Goal: Task Accomplishment & Management: Complete application form

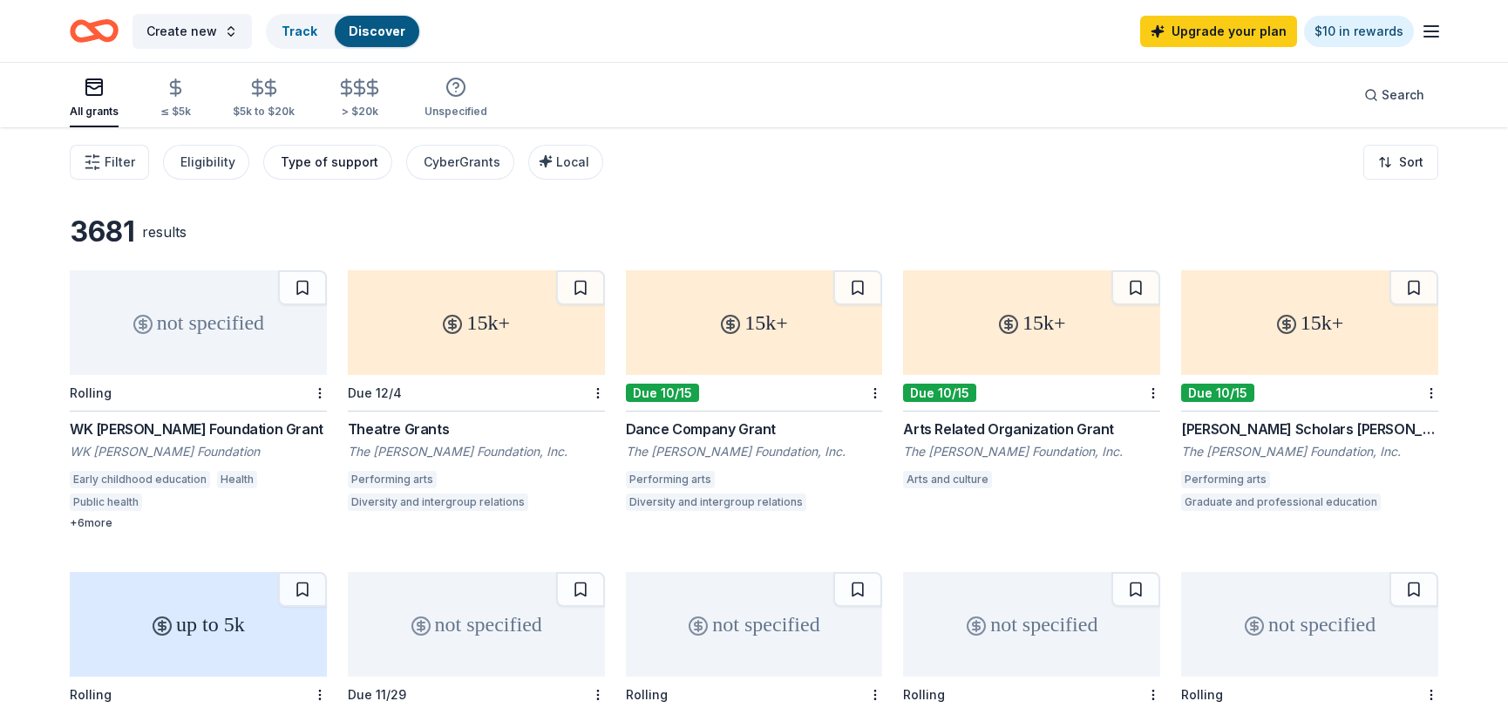
click at [299, 159] on div "Type of support" at bounding box center [330, 162] width 98 height 21
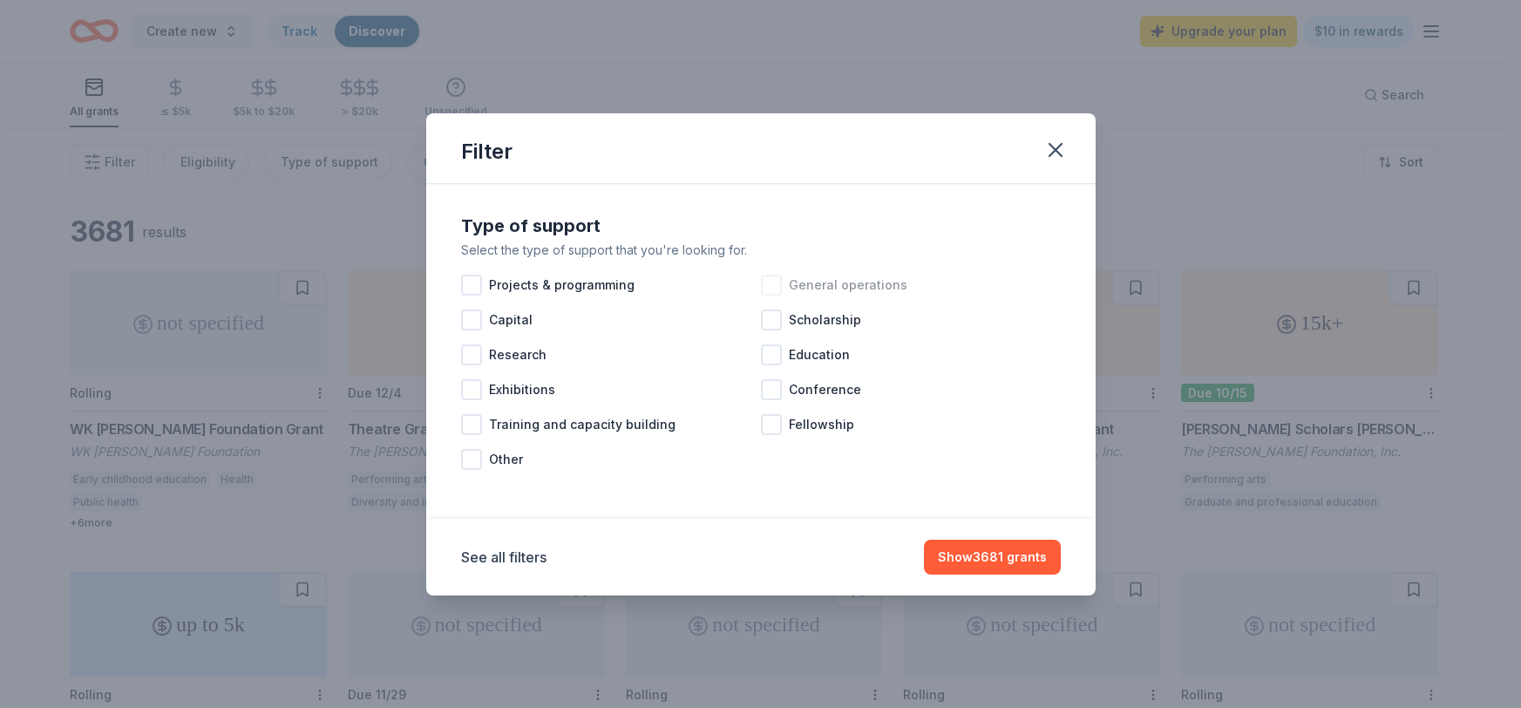
click at [782, 281] on div "General operations" at bounding box center [911, 285] width 300 height 35
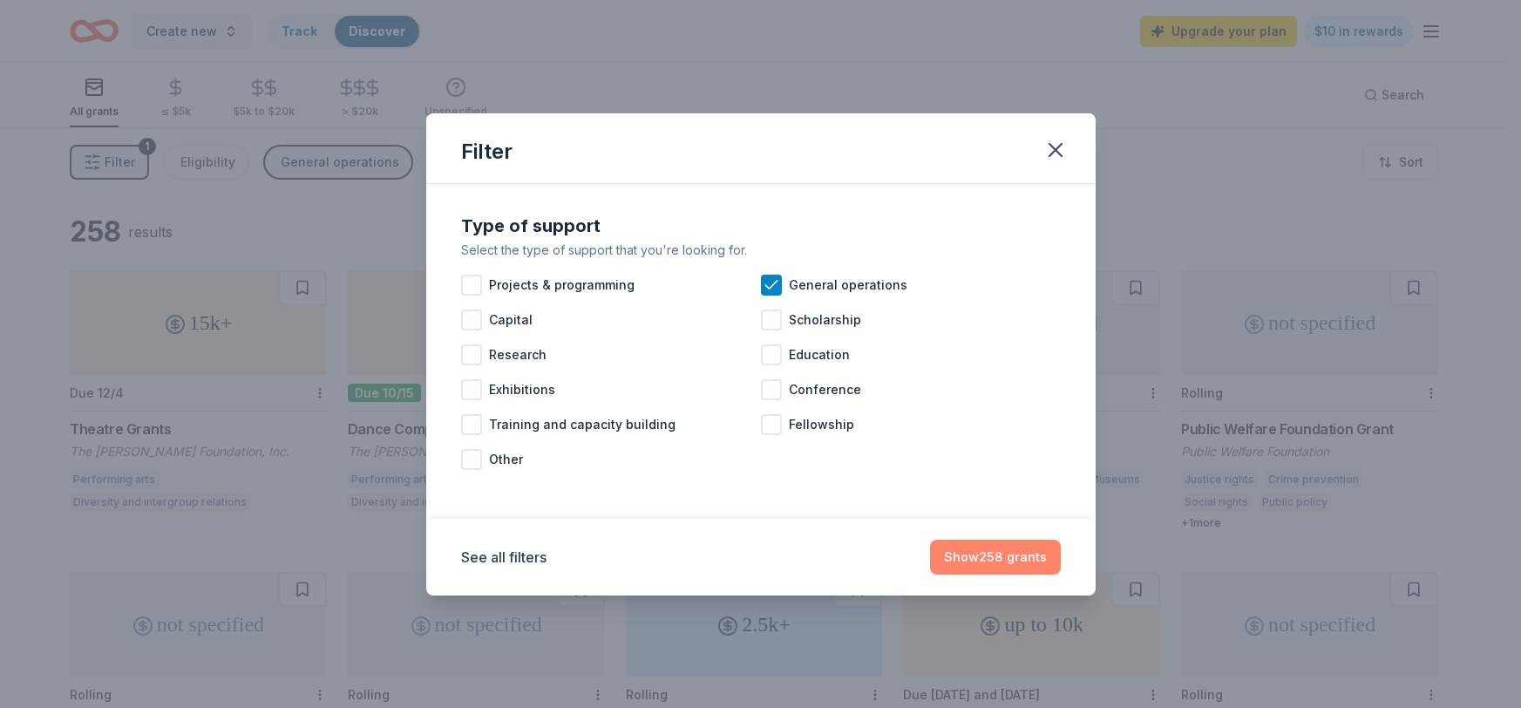
click at [1019, 562] on button "Show 258 grants" at bounding box center [995, 556] width 131 height 35
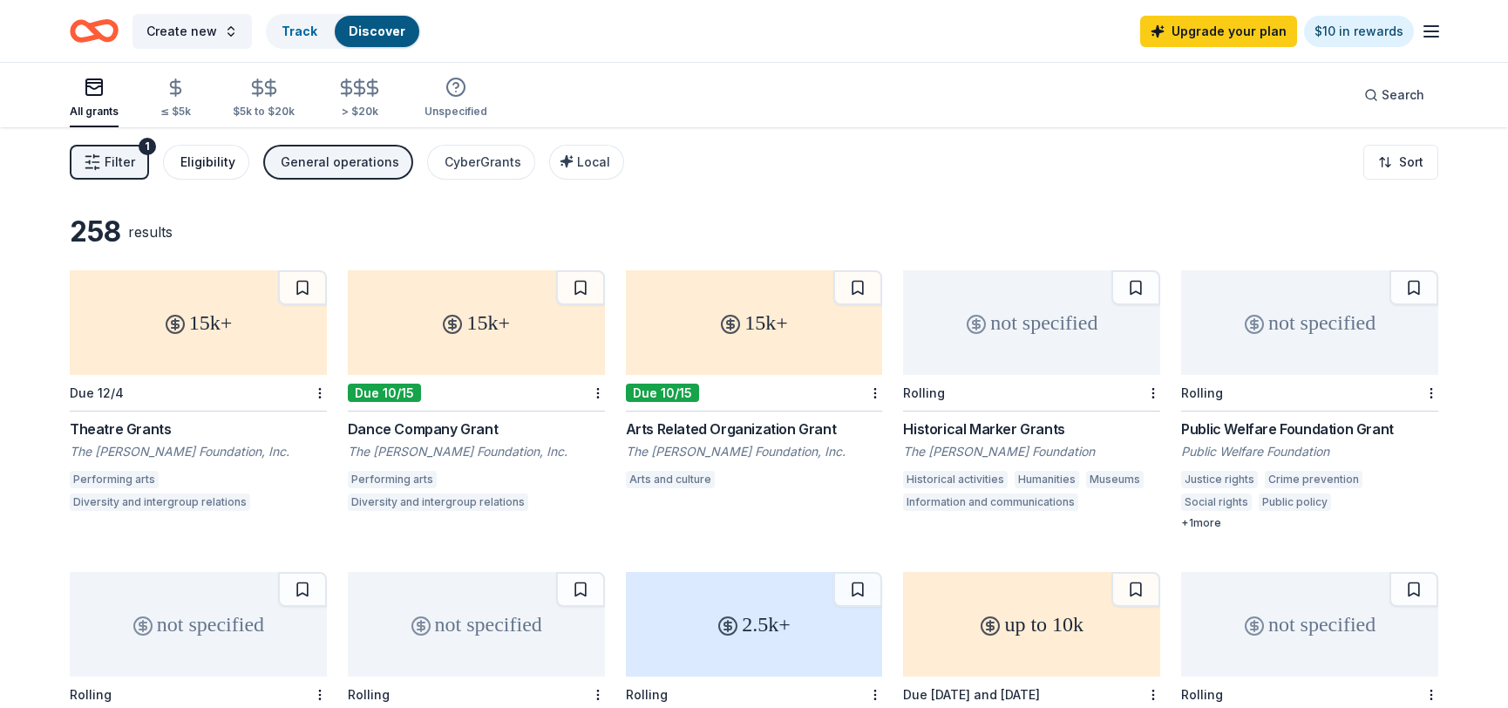
click at [201, 165] on div "Eligibility" at bounding box center [207, 162] width 55 height 21
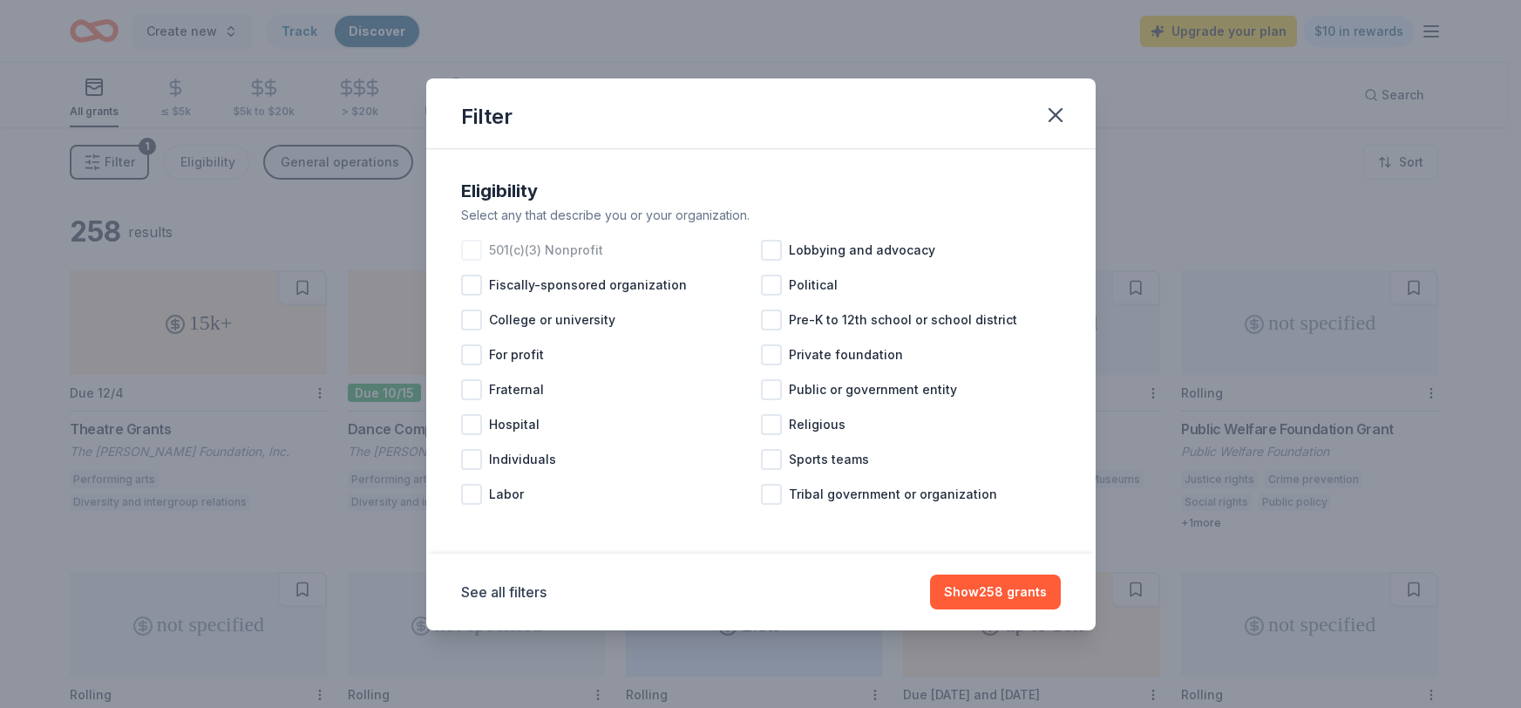
click at [471, 244] on div at bounding box center [471, 250] width 21 height 21
click at [477, 253] on icon at bounding box center [471, 249] width 17 height 17
click at [477, 253] on div at bounding box center [471, 250] width 21 height 21
click at [1021, 593] on button "Show 229 grants" at bounding box center [995, 591] width 131 height 35
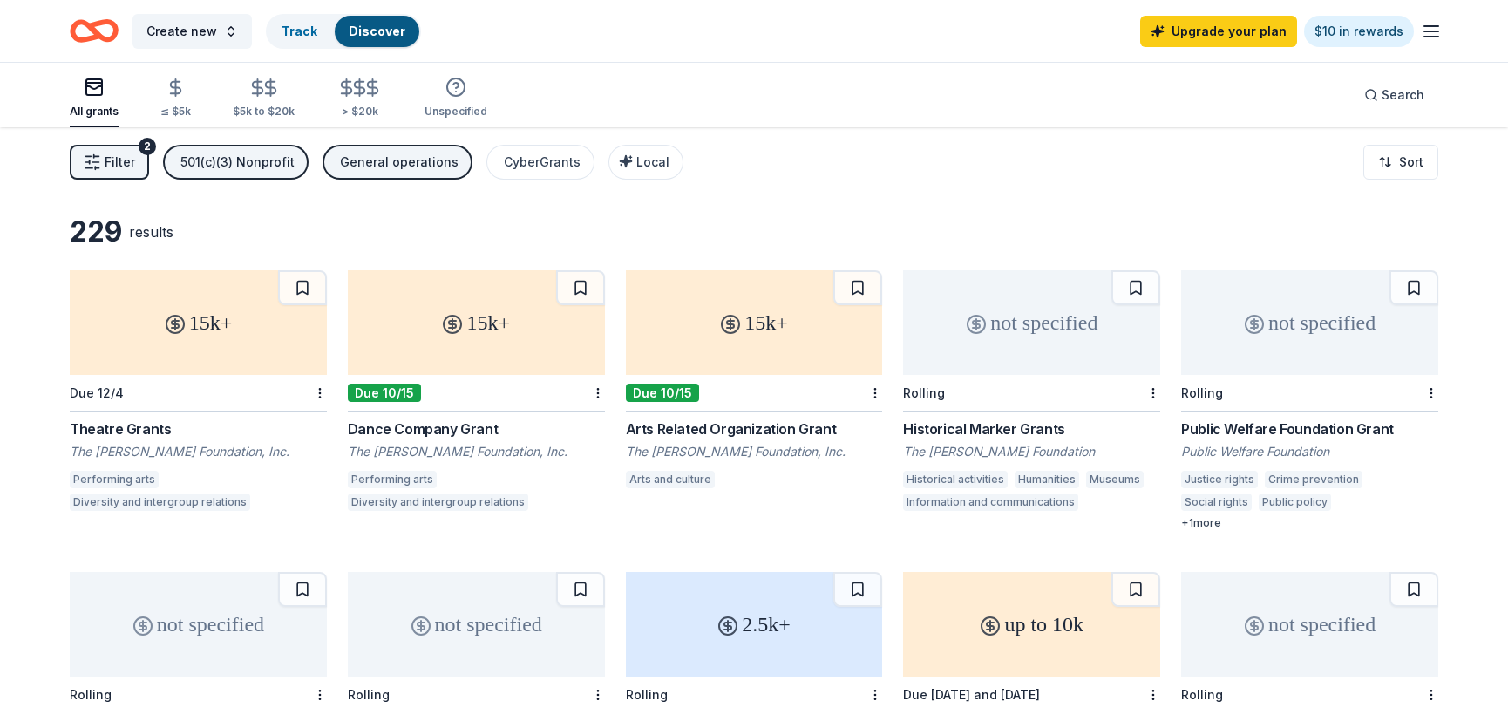
click at [115, 165] on span "Filter" at bounding box center [120, 162] width 31 height 21
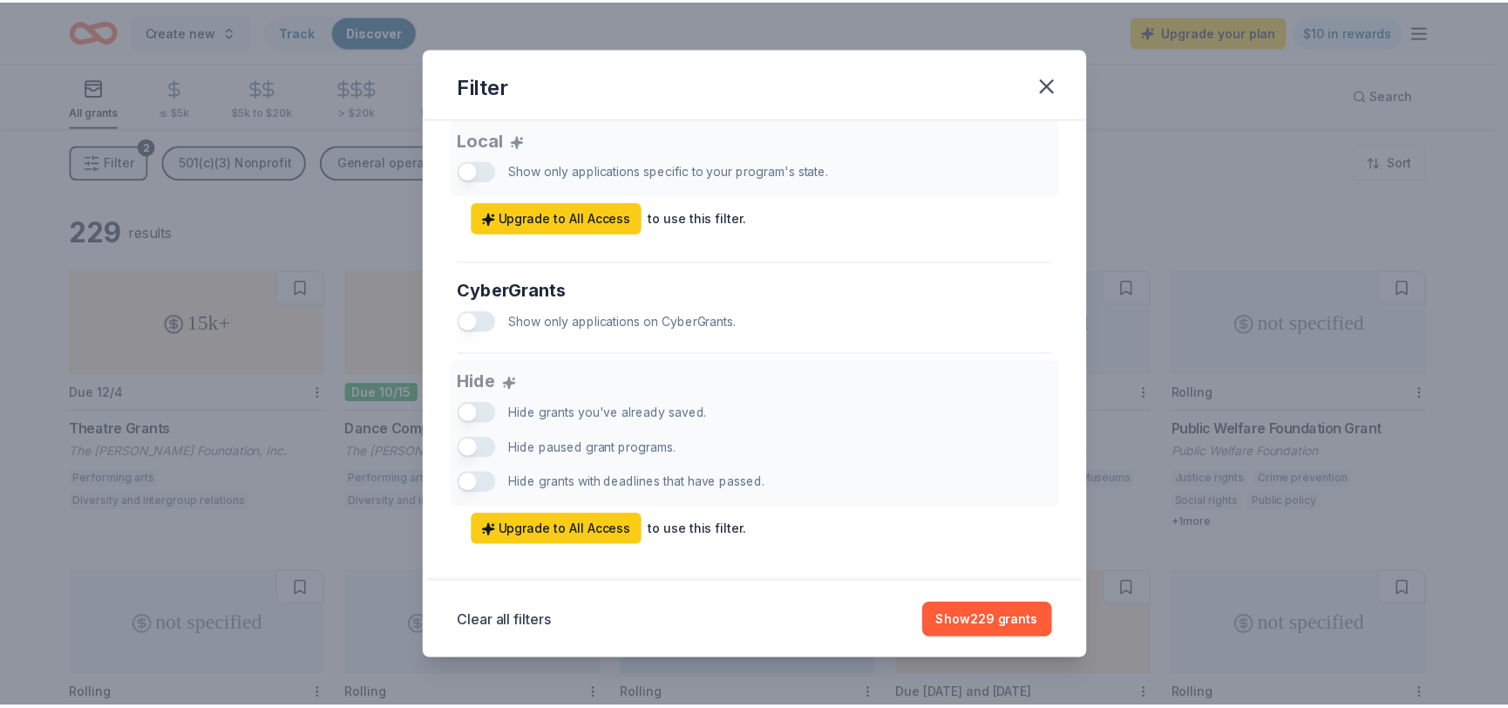
scroll to position [1034, 0]
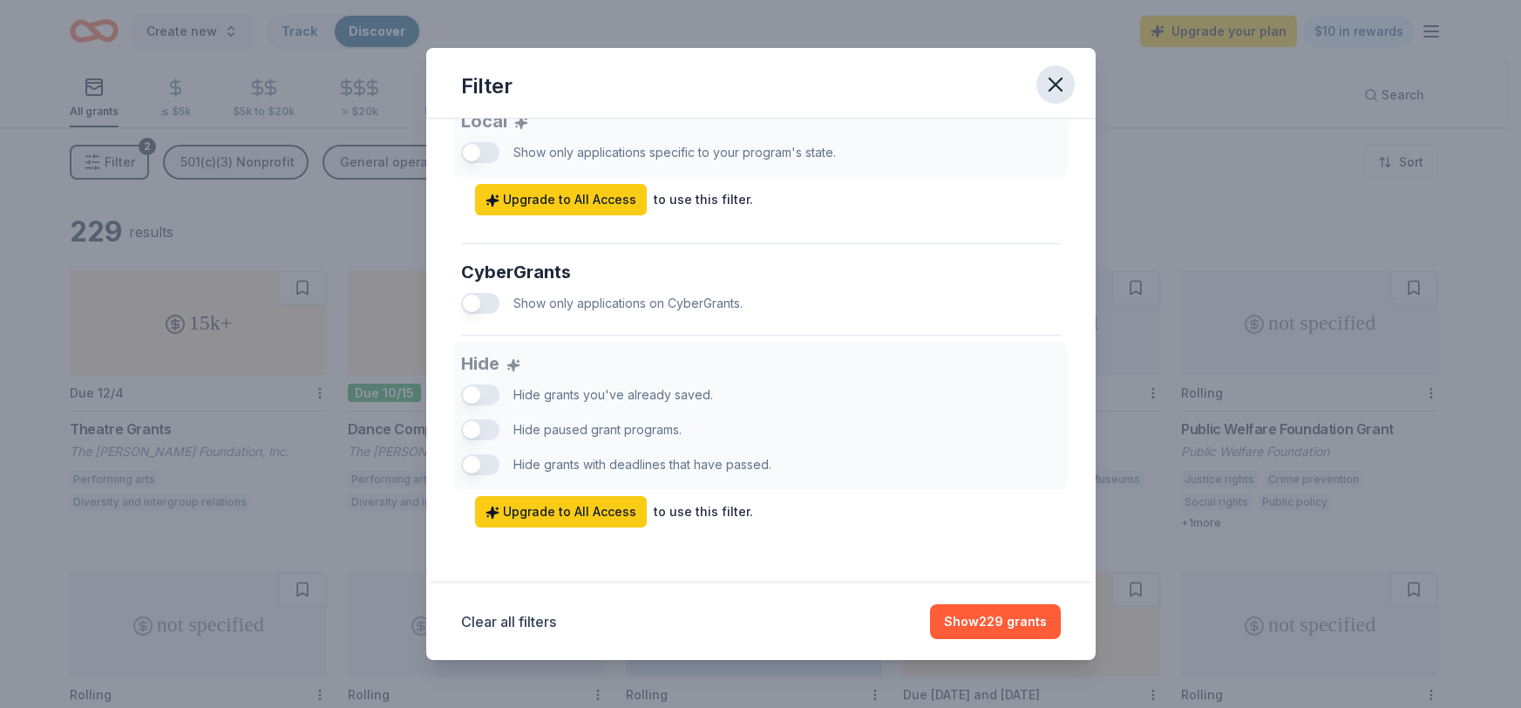
click at [1049, 96] on icon "button" at bounding box center [1055, 84] width 24 height 24
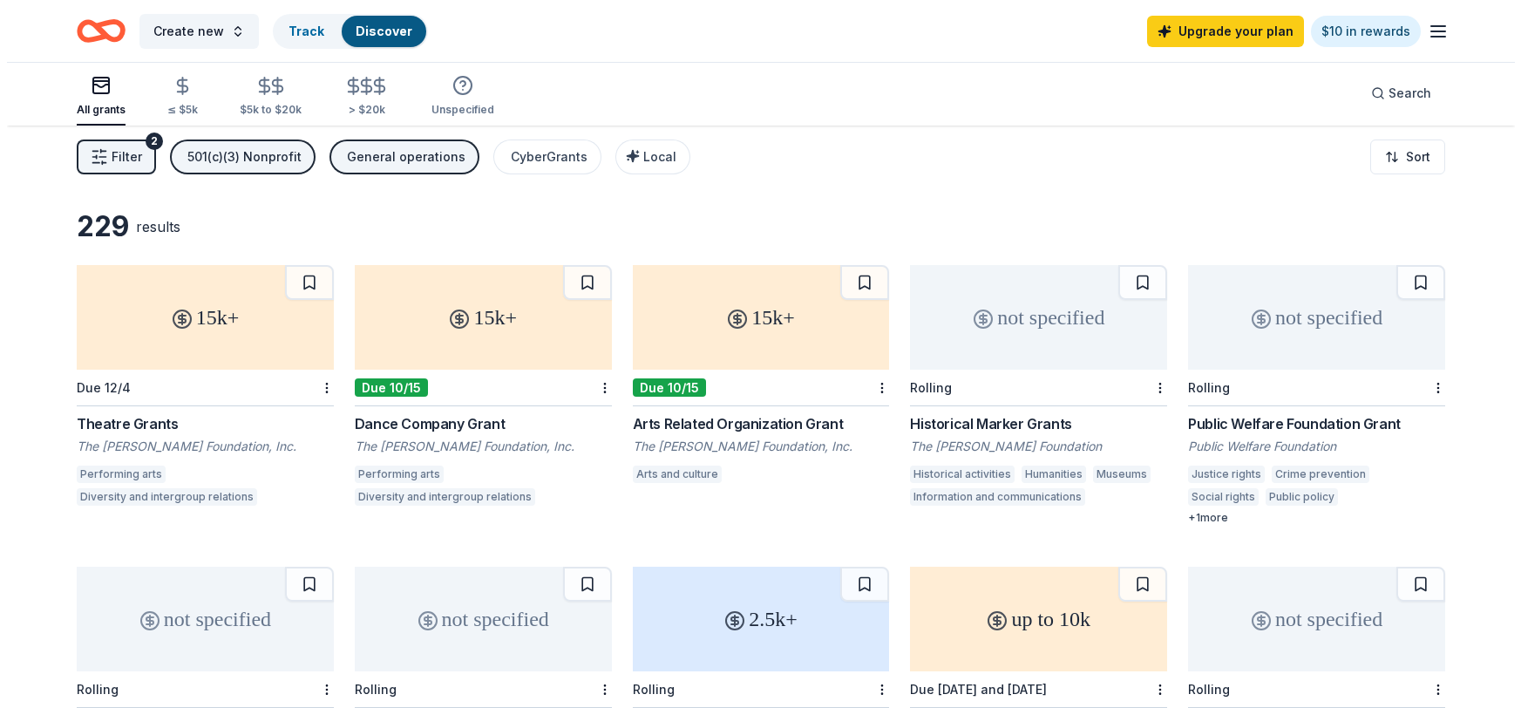
scroll to position [0, 0]
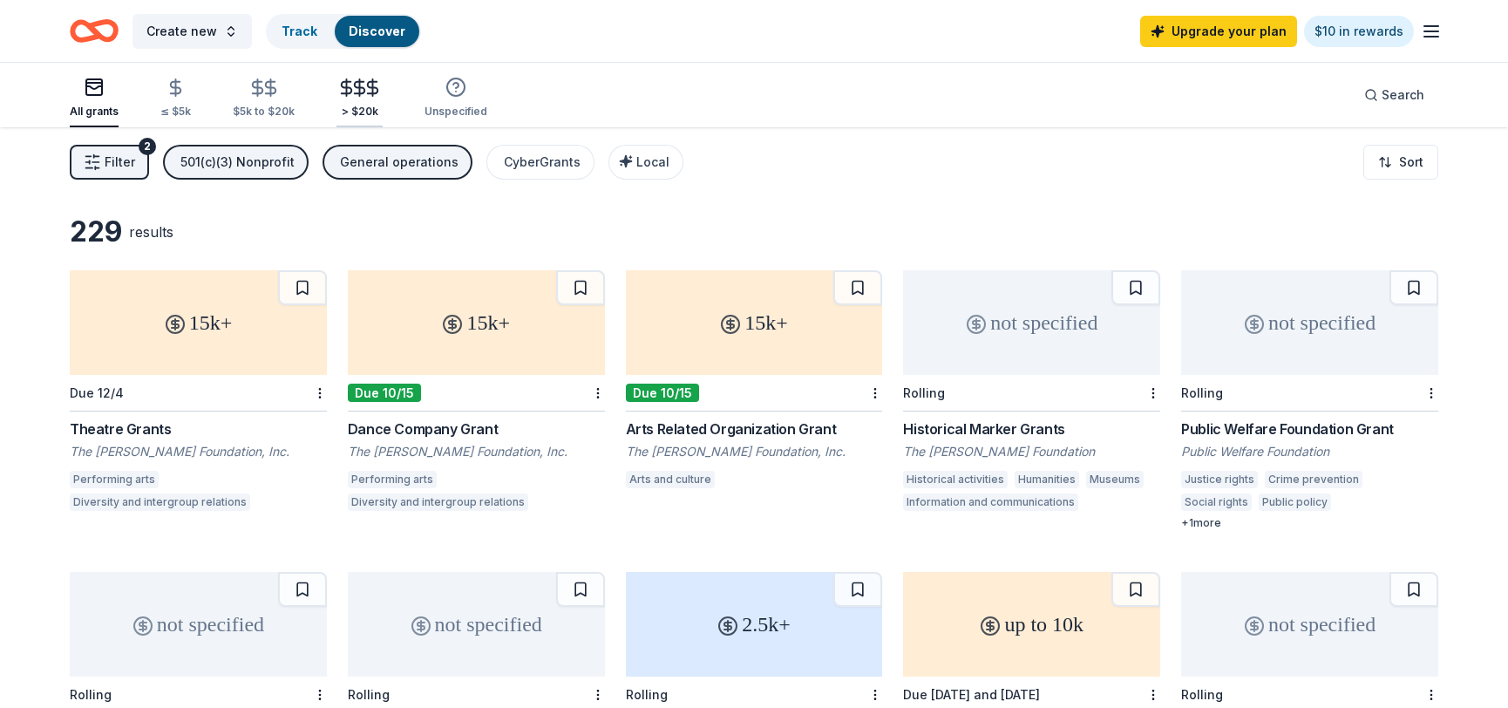
click at [355, 87] on icon "button" at bounding box center [360, 87] width 10 height 11
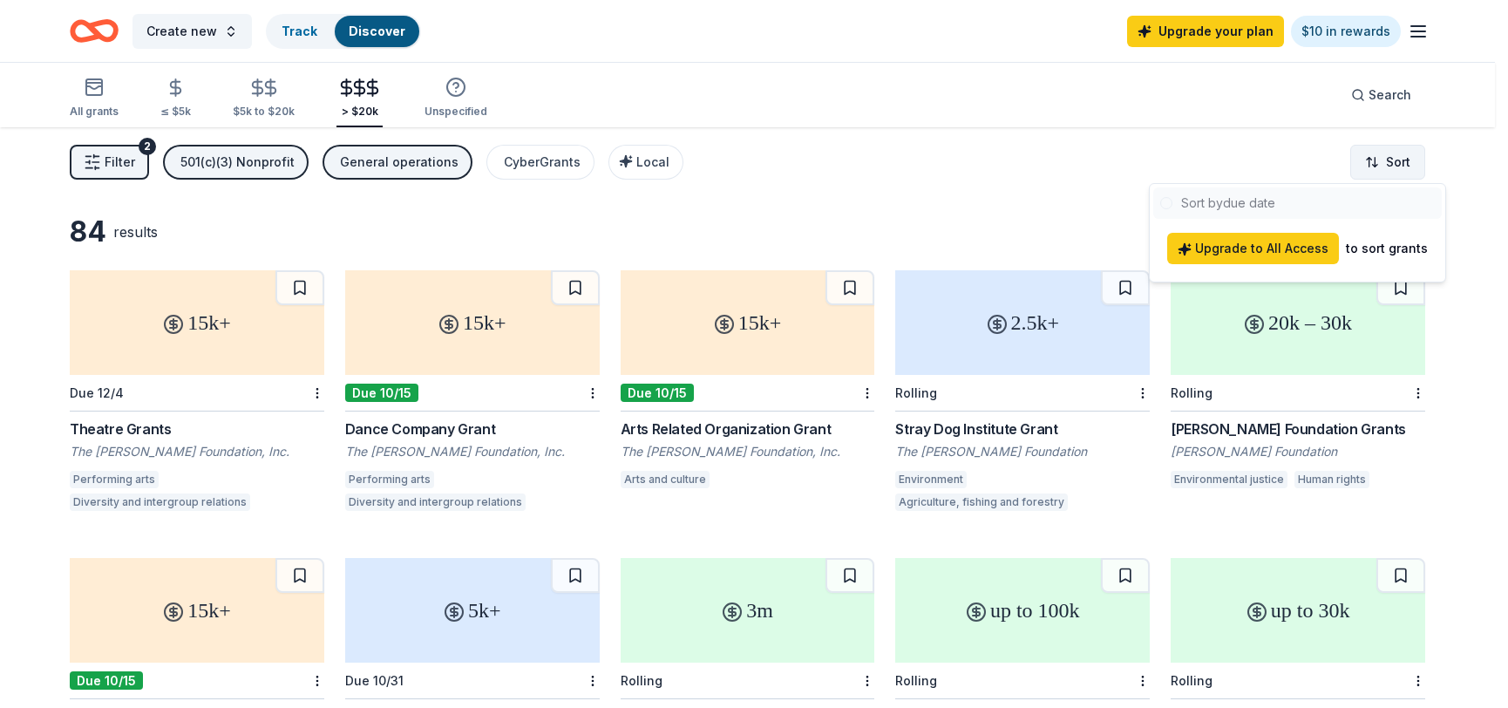
click at [1403, 170] on html "Create new Track Discover Upgrade your plan $10 in rewards All grants ≤ $5k $5k…" at bounding box center [754, 354] width 1508 height 708
click at [1115, 174] on html "Create new Track Discover Upgrade your plan $10 in rewards All grants ≤ $5k $5k…" at bounding box center [760, 354] width 1521 height 708
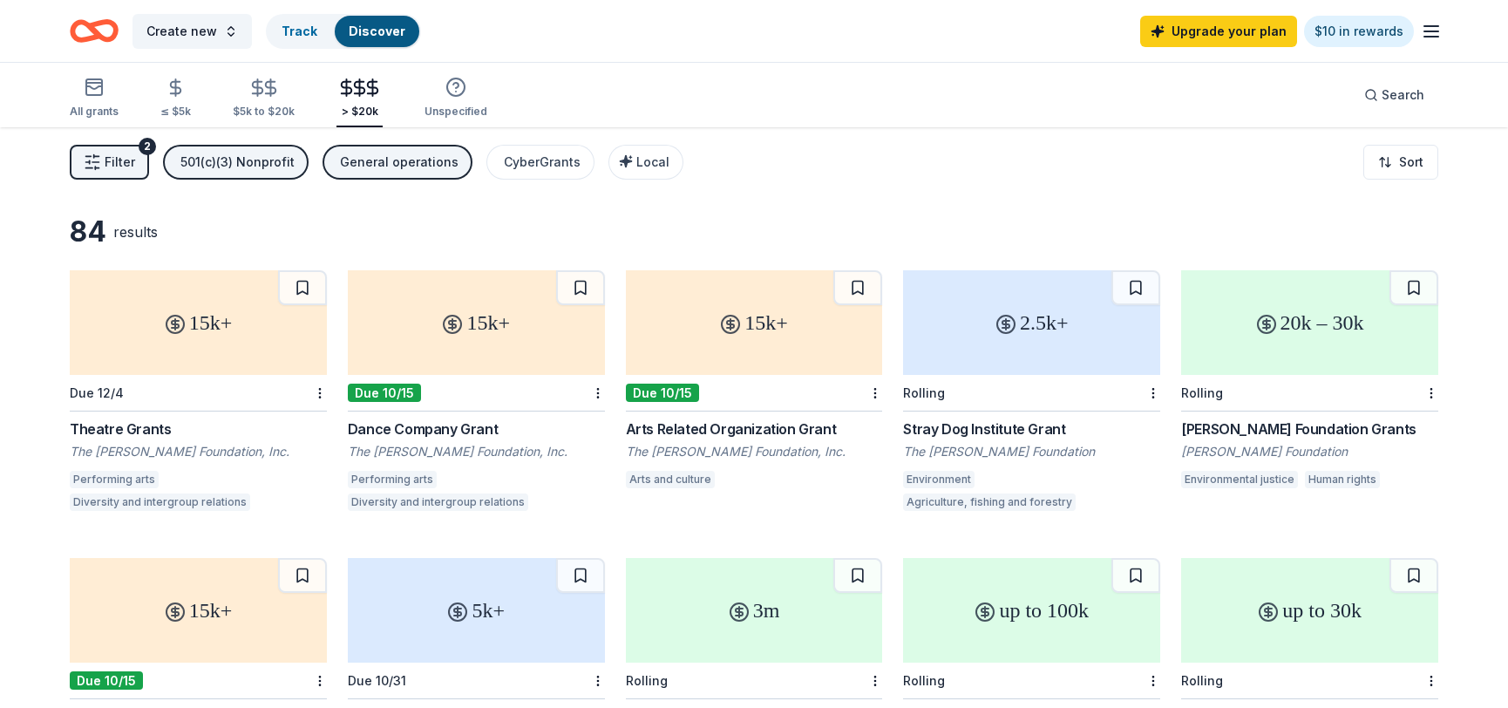
click at [382, 159] on div "General operations" at bounding box center [399, 162] width 119 height 21
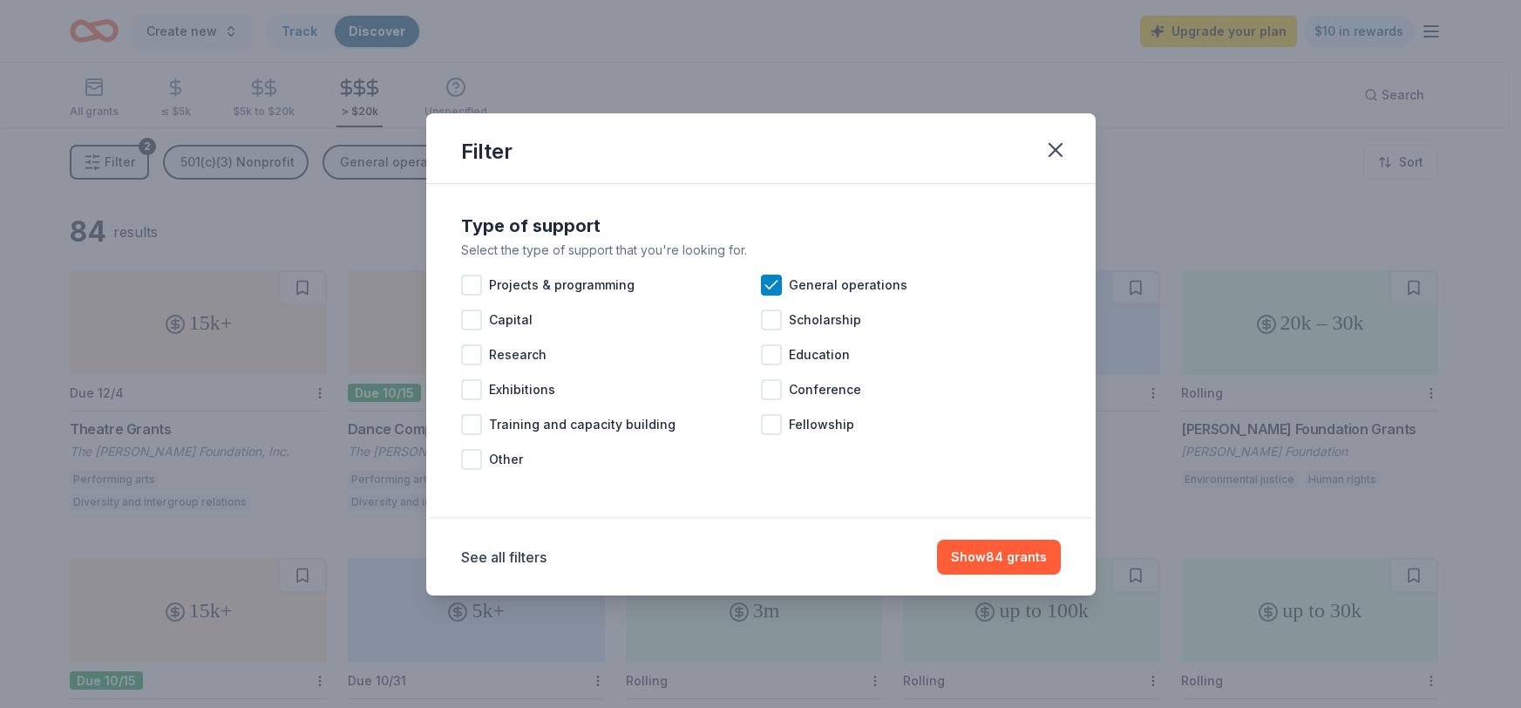
click at [377, 204] on div "Filter Type of support Select the type of support that you're looking for. Proj…" at bounding box center [760, 354] width 1521 height 708
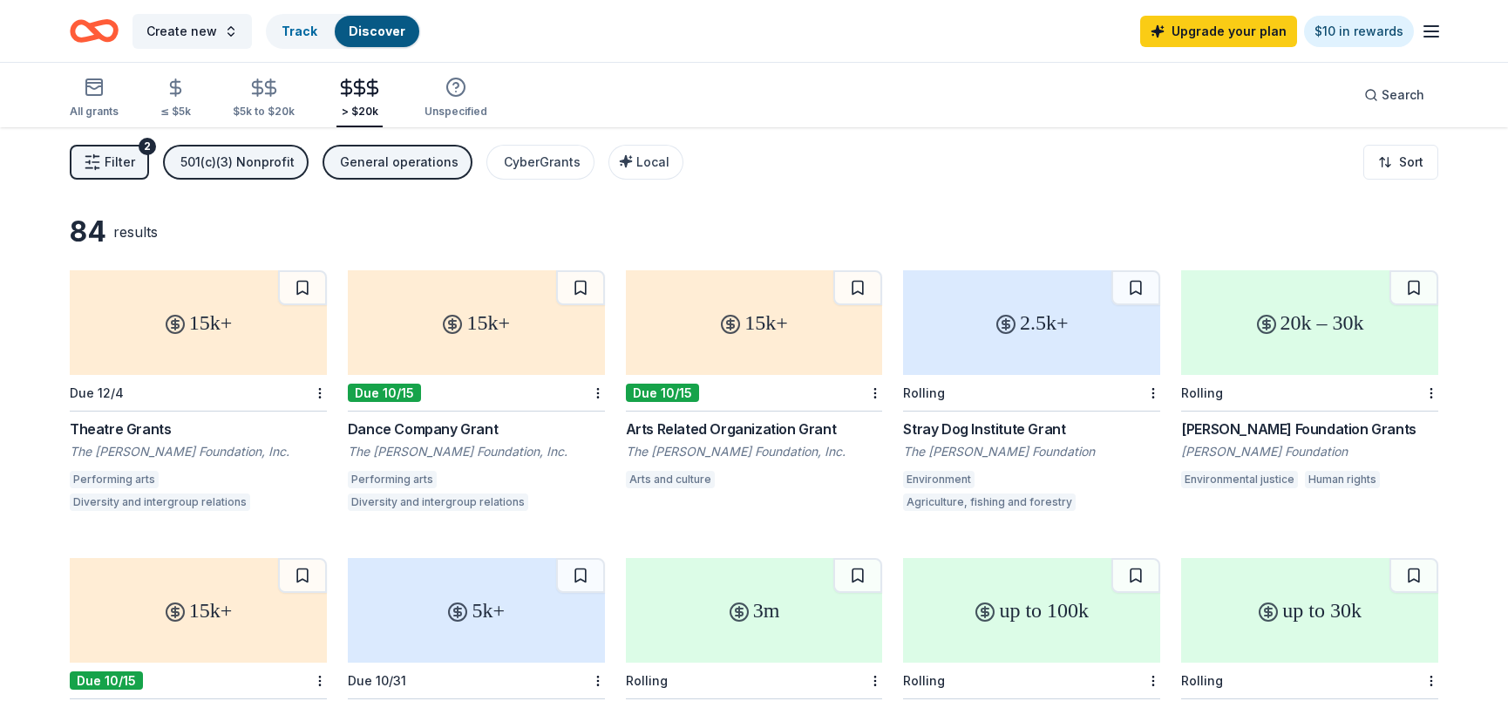
click at [98, 163] on icon "button" at bounding box center [92, 161] width 17 height 17
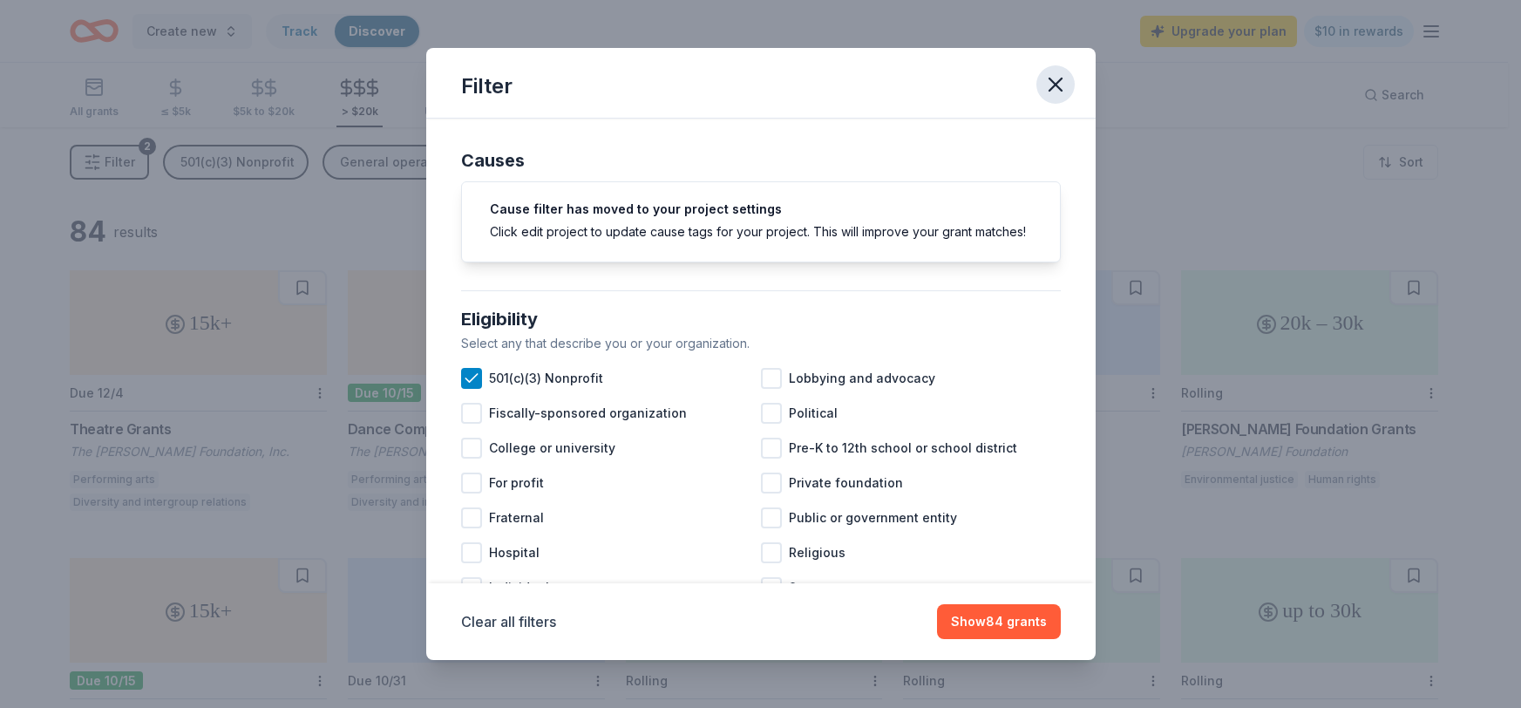
click at [1056, 86] on icon "button" at bounding box center [1055, 84] width 12 height 12
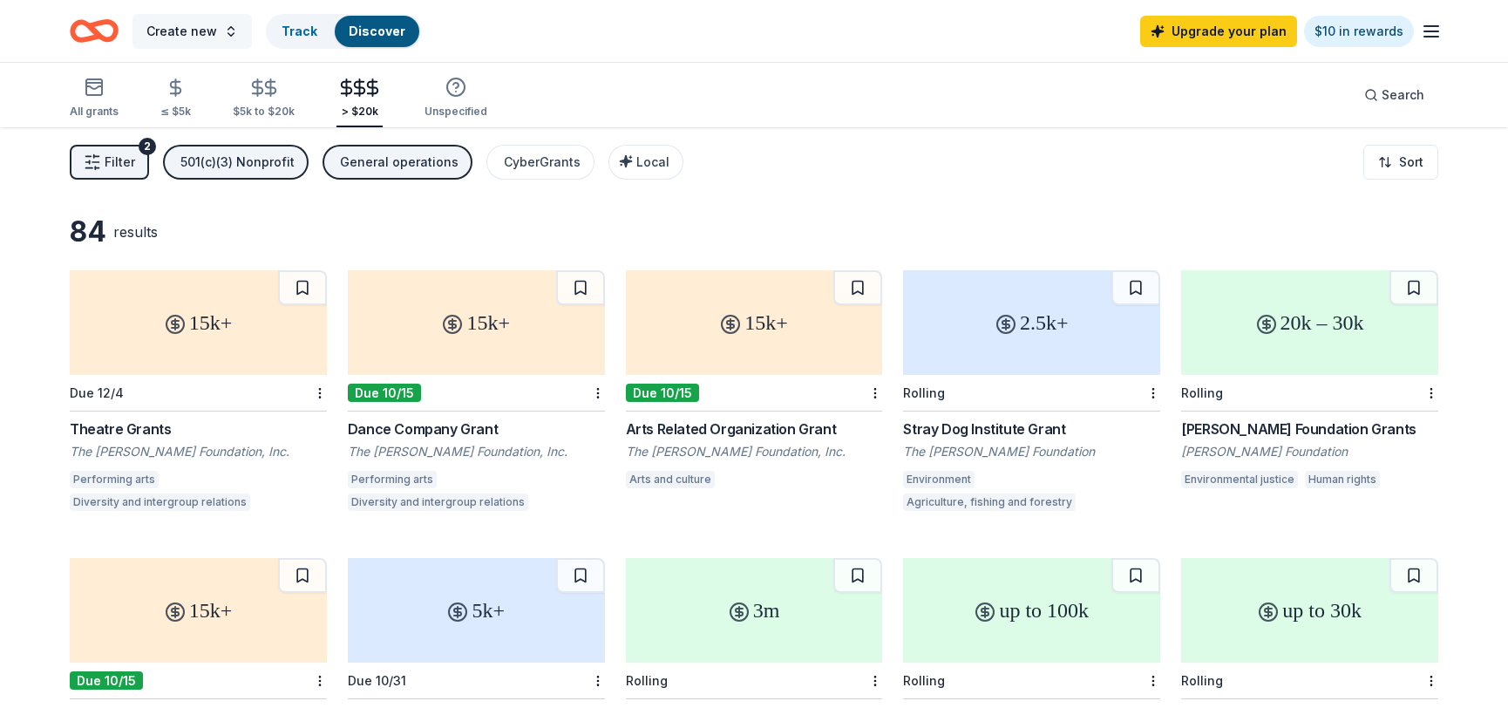
click at [219, 29] on button "Create new" at bounding box center [191, 31] width 119 height 35
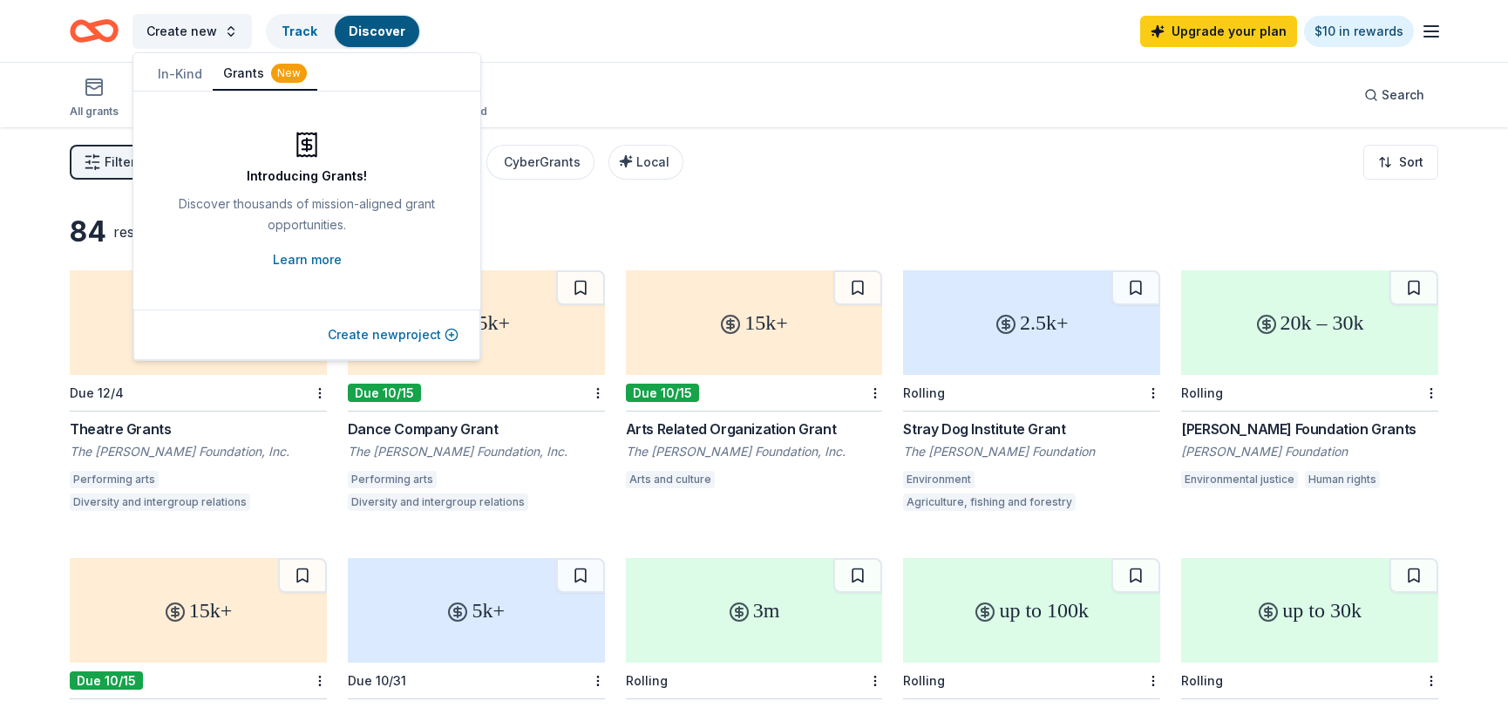
click at [440, 329] on button "Create new project" at bounding box center [393, 334] width 131 height 21
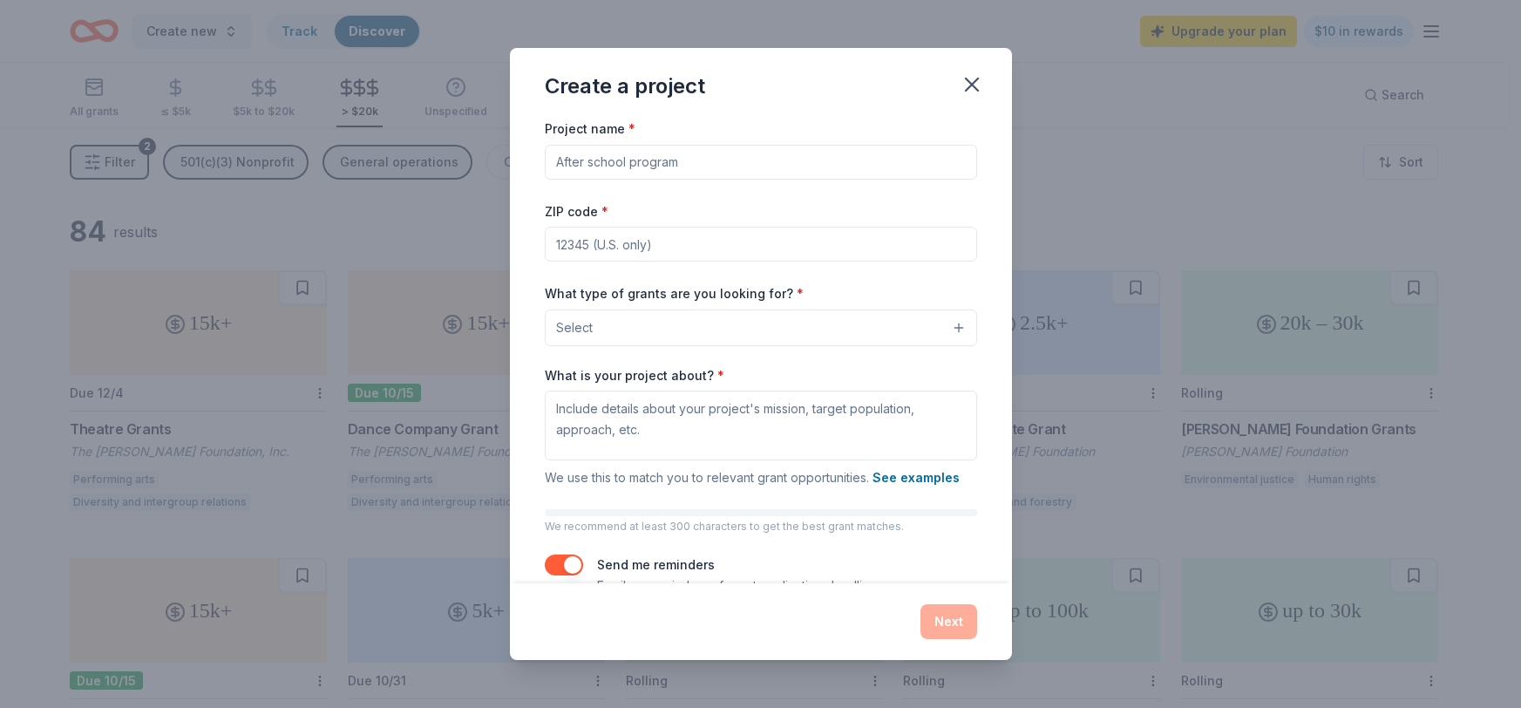
click at [599, 159] on input "Project name *" at bounding box center [761, 162] width 432 height 35
type input "A"
type input "Enrichment Programming"
type input "95401"
click at [949, 334] on button "Select" at bounding box center [761, 327] width 432 height 37
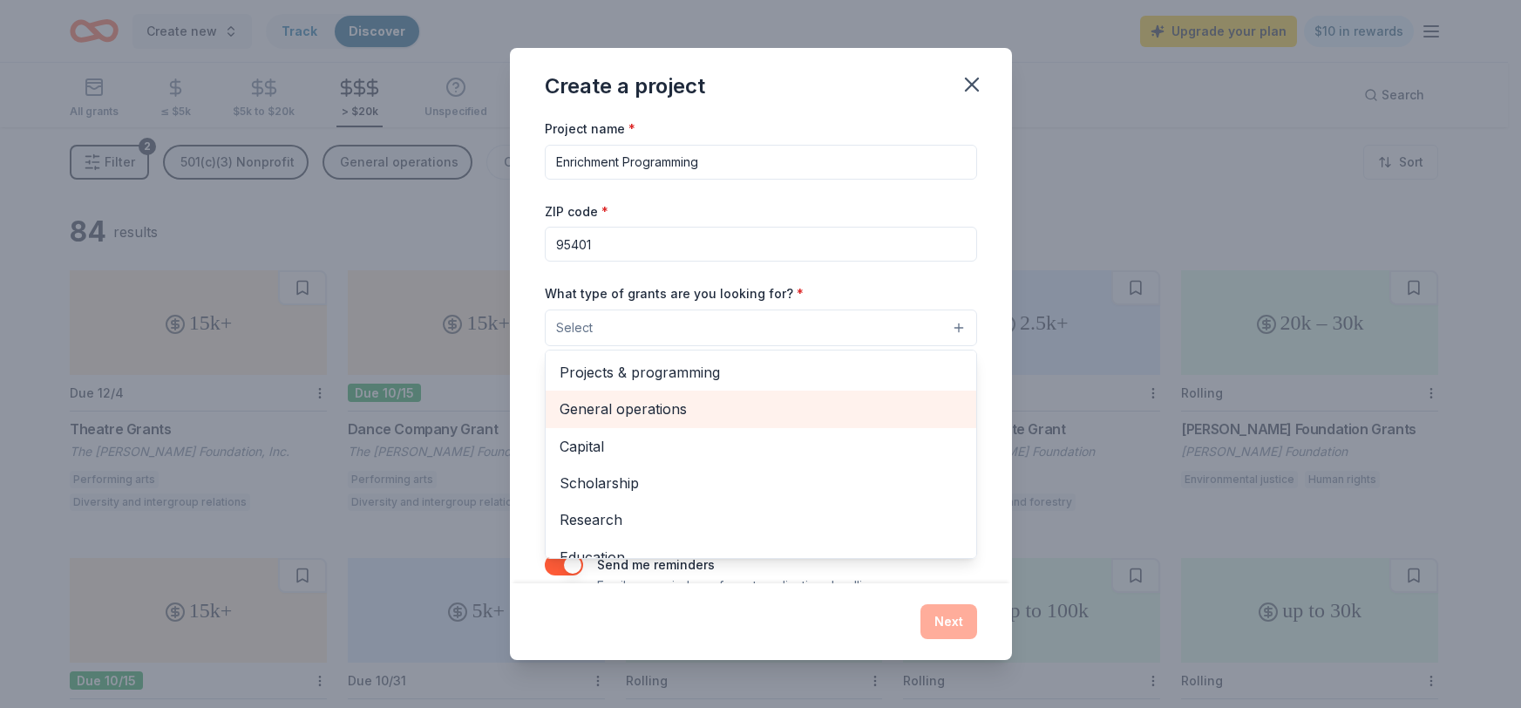
click at [900, 410] on span "General operations" at bounding box center [760, 408] width 403 height 23
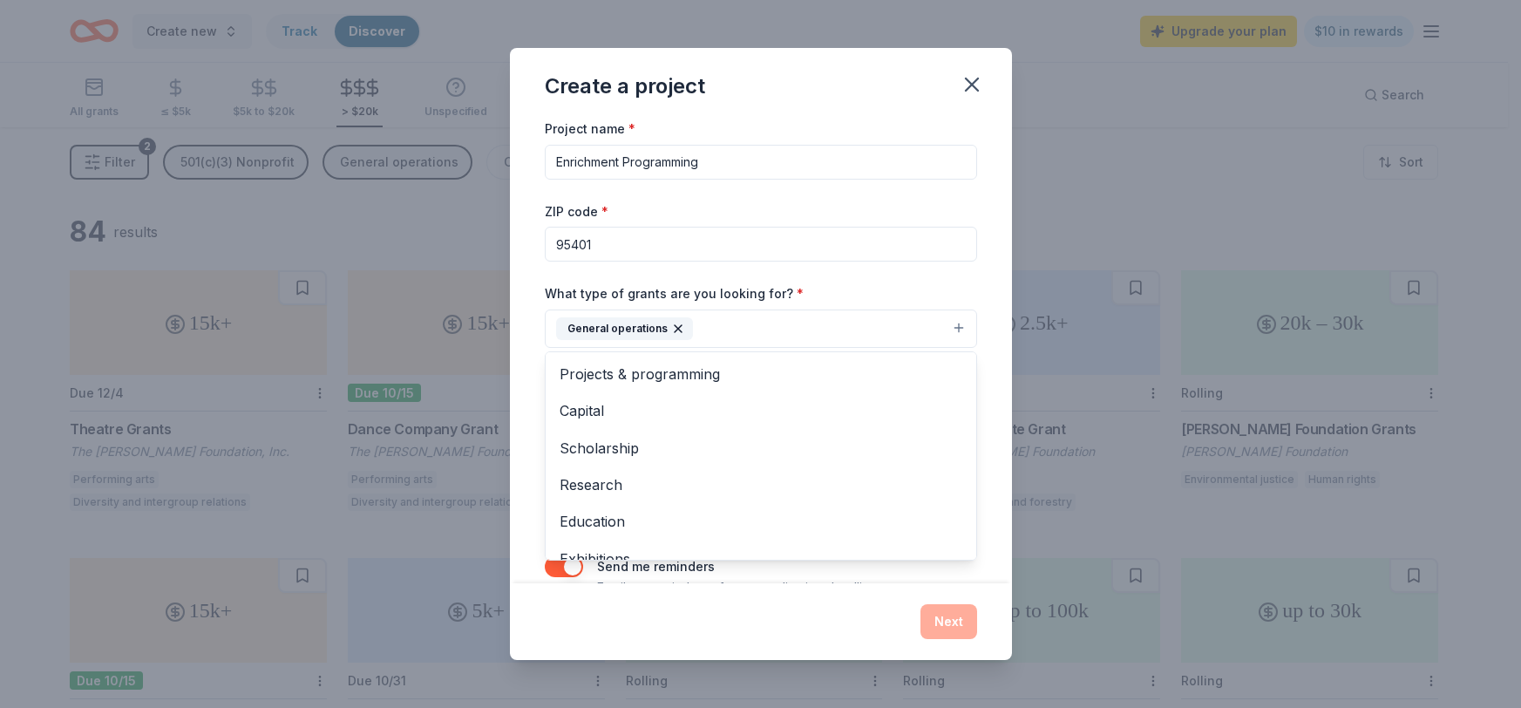
click at [996, 373] on div "Project name * Enrichment Programming ZIP code * 95401 What type of grants are …" at bounding box center [761, 350] width 502 height 465
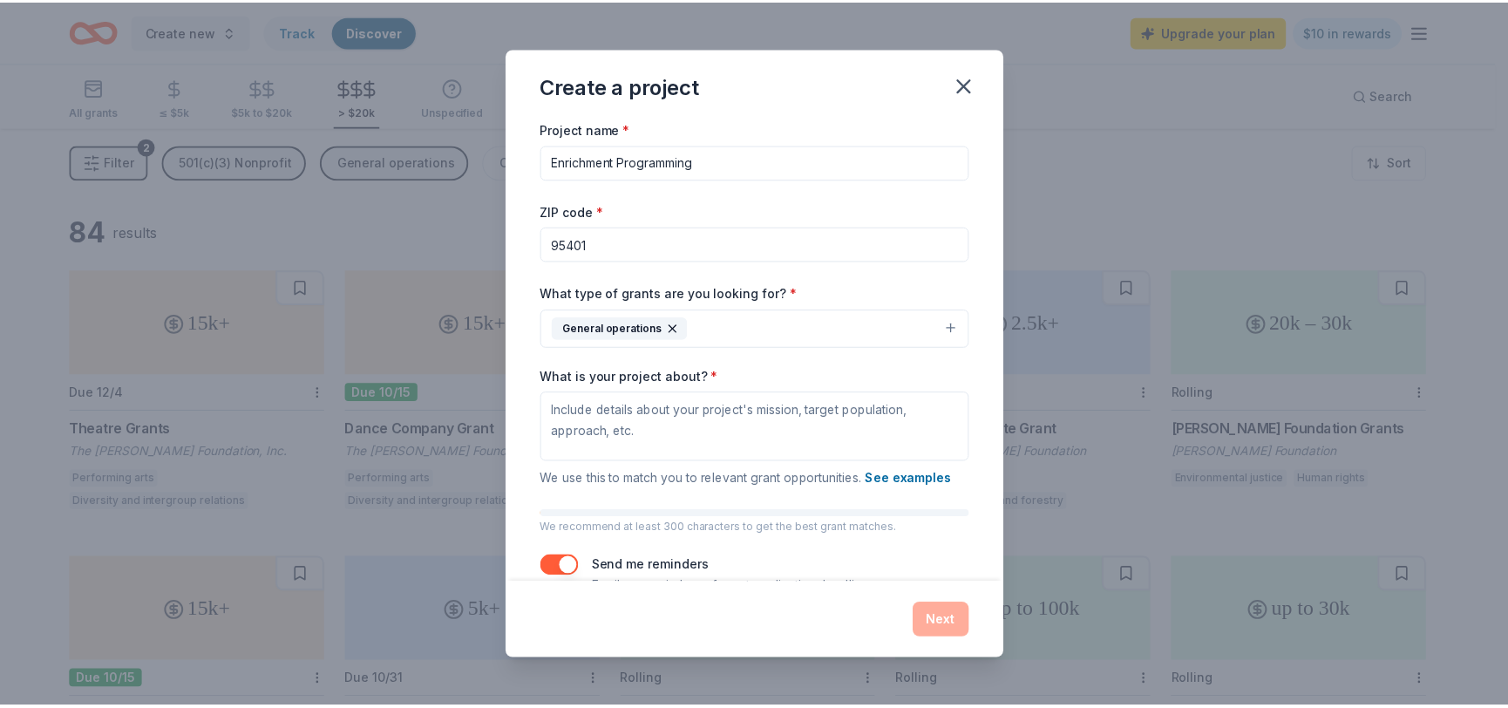
scroll to position [43, 0]
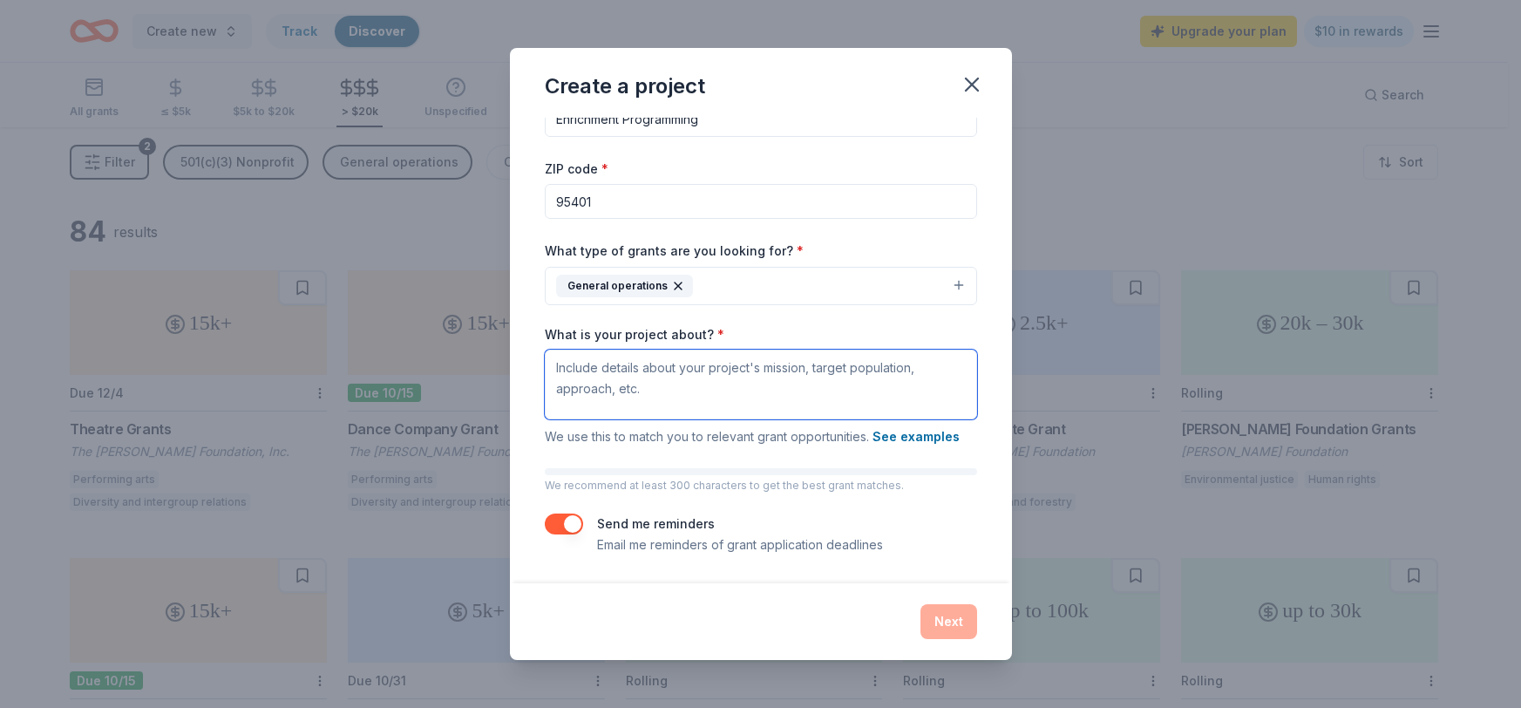
click at [703, 403] on textarea "What is your project about? *" at bounding box center [761, 384] width 432 height 70
click at [971, 79] on icon "button" at bounding box center [971, 84] width 24 height 24
click at [966, 88] on icon "button" at bounding box center [971, 84] width 24 height 24
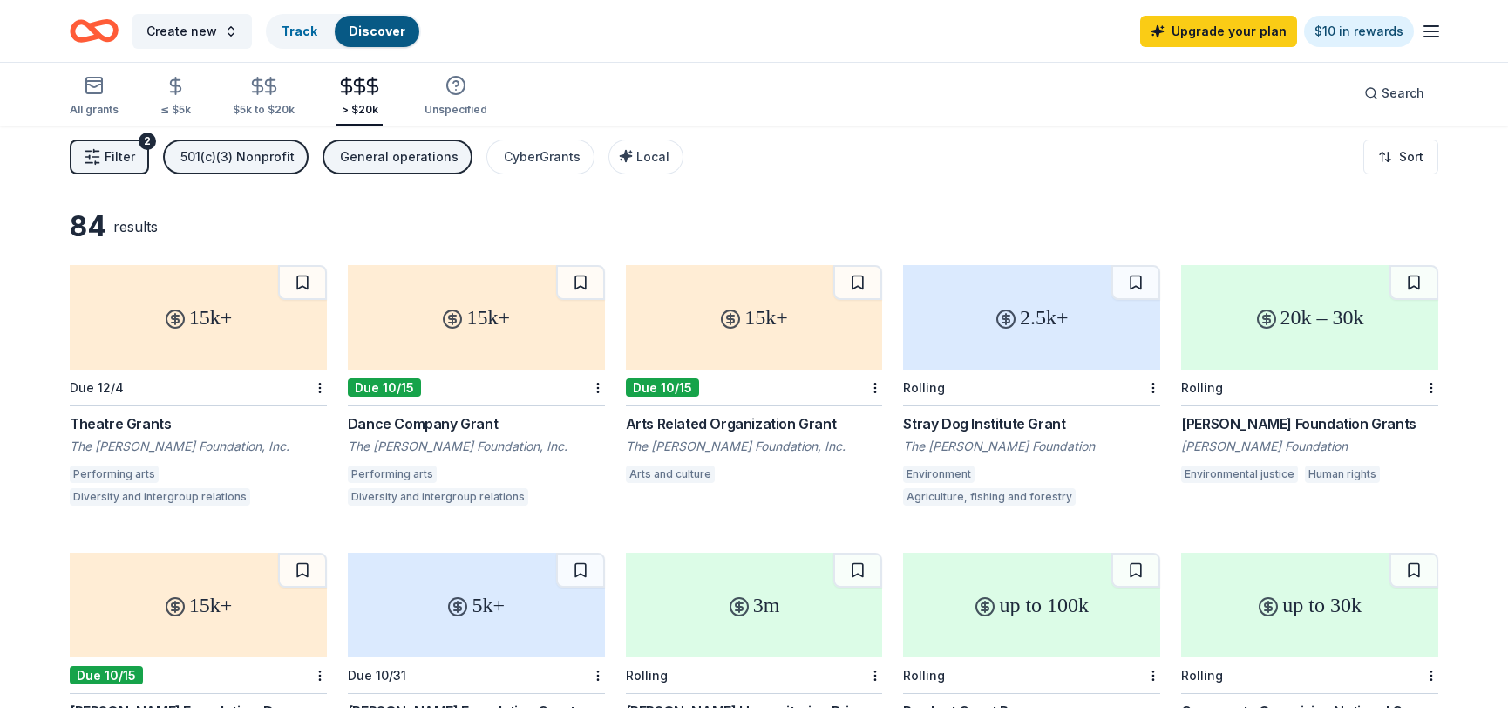
scroll to position [0, 0]
